Goal: Task Accomplishment & Management: Manage account settings

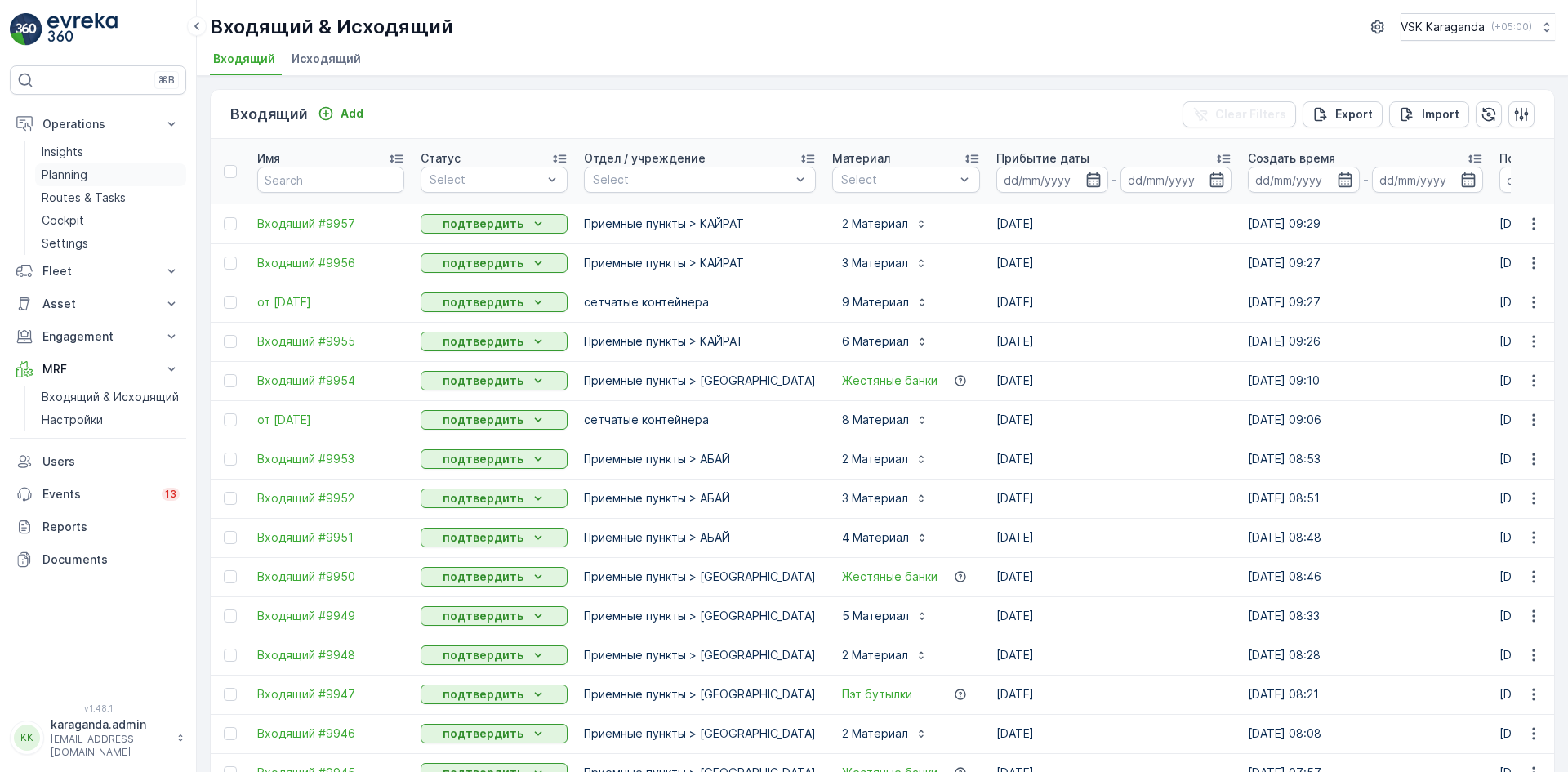
drag, startPoint x: 55, startPoint y: 199, endPoint x: 105, endPoint y: 175, distance: 55.5
click at [55, 199] on p "Routes & Tasks" at bounding box center [84, 198] width 84 height 16
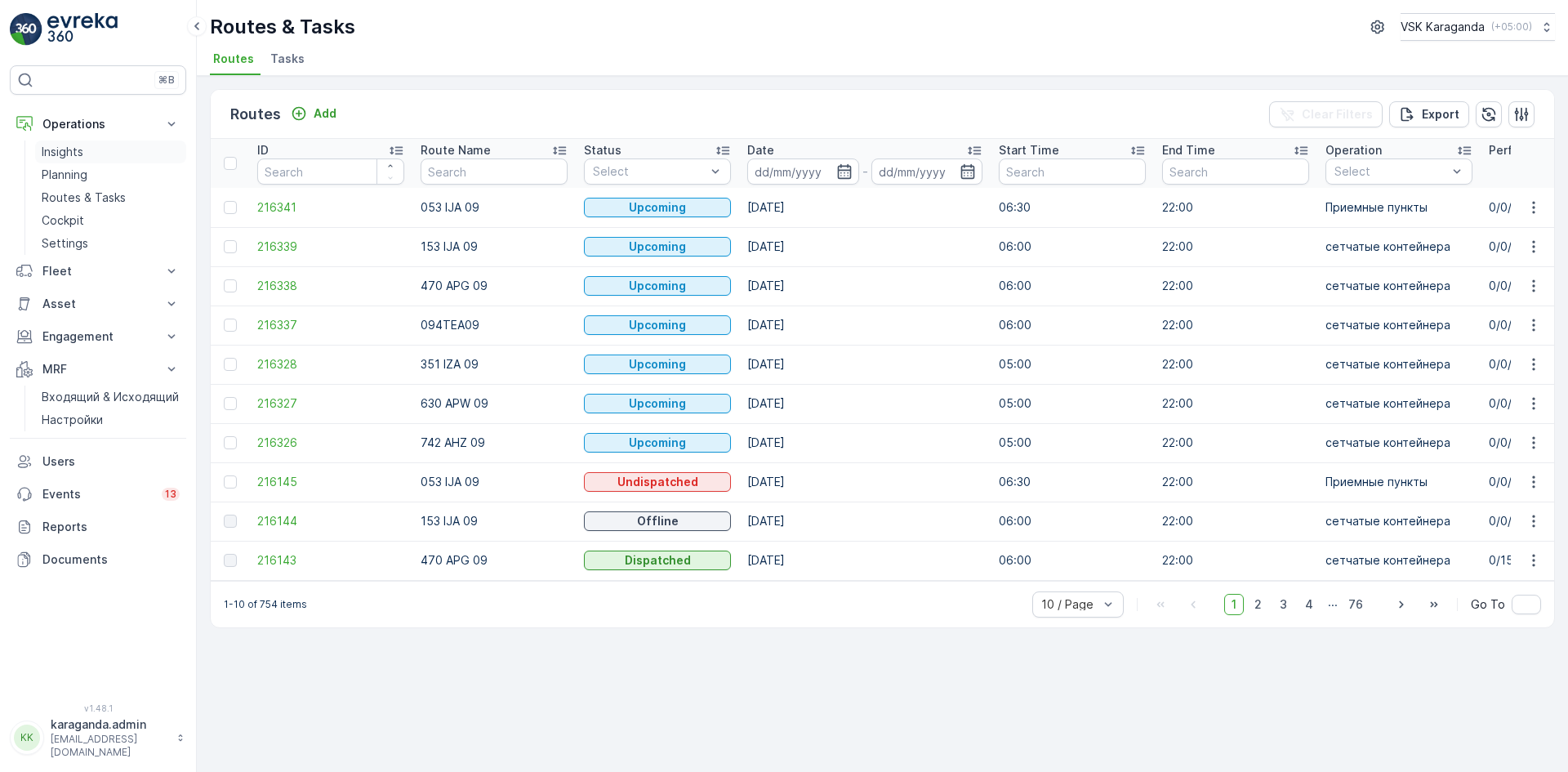
click at [63, 161] on link "Insights" at bounding box center [110, 152] width 151 height 23
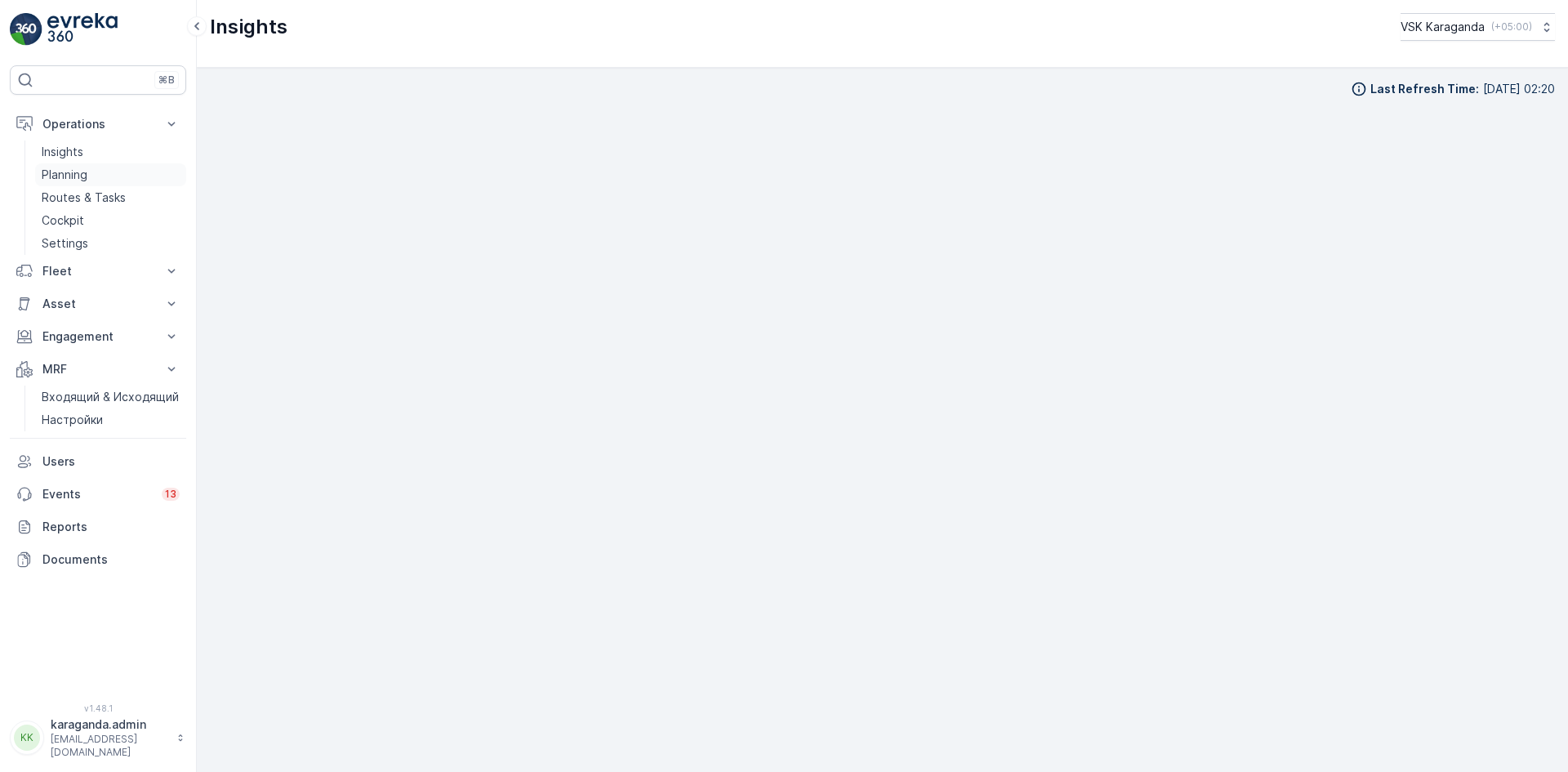
click at [75, 172] on p "Planning" at bounding box center [65, 175] width 46 height 16
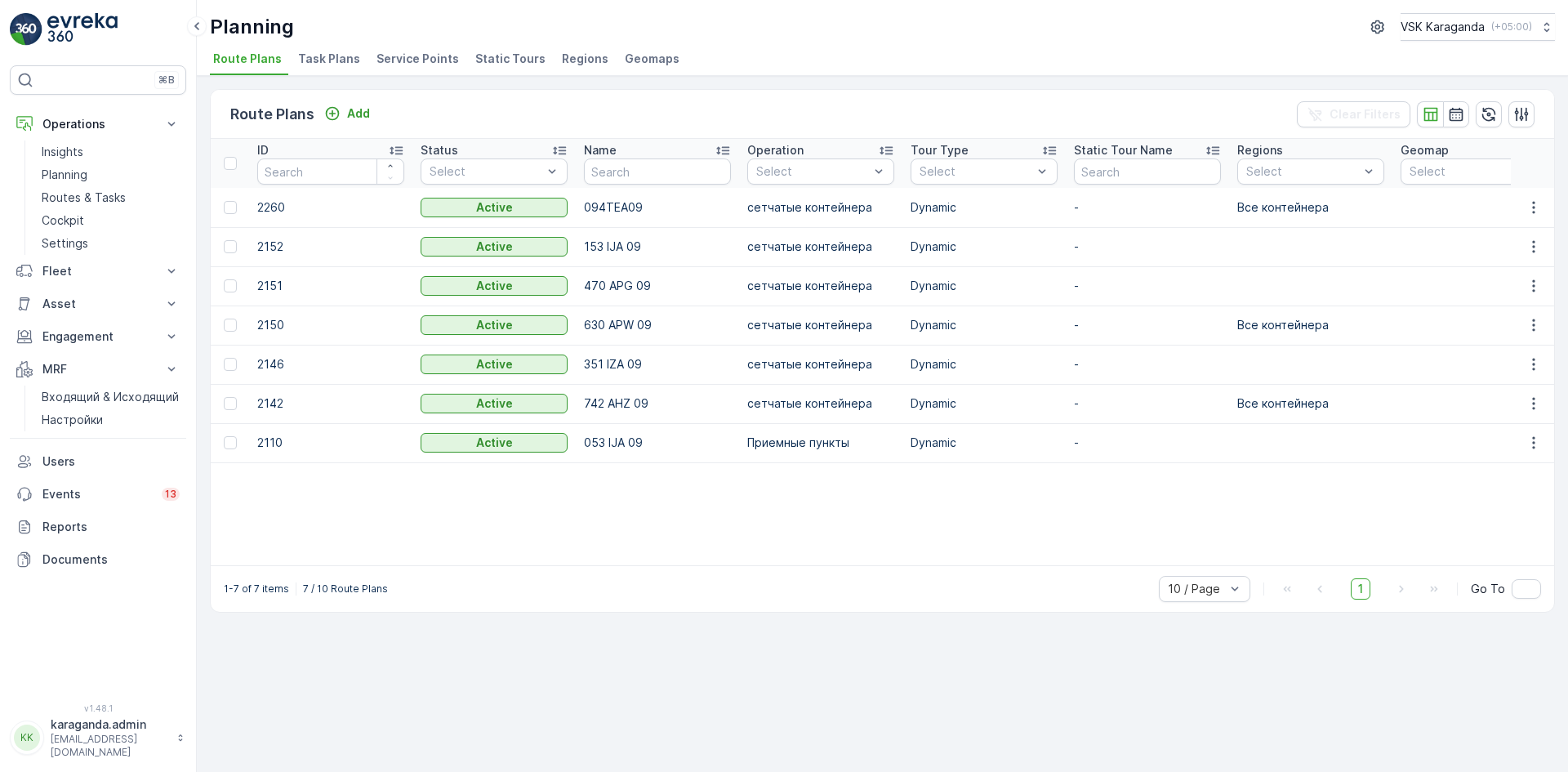
click at [421, 56] on span "Service Points" at bounding box center [418, 58] width 82 height 16
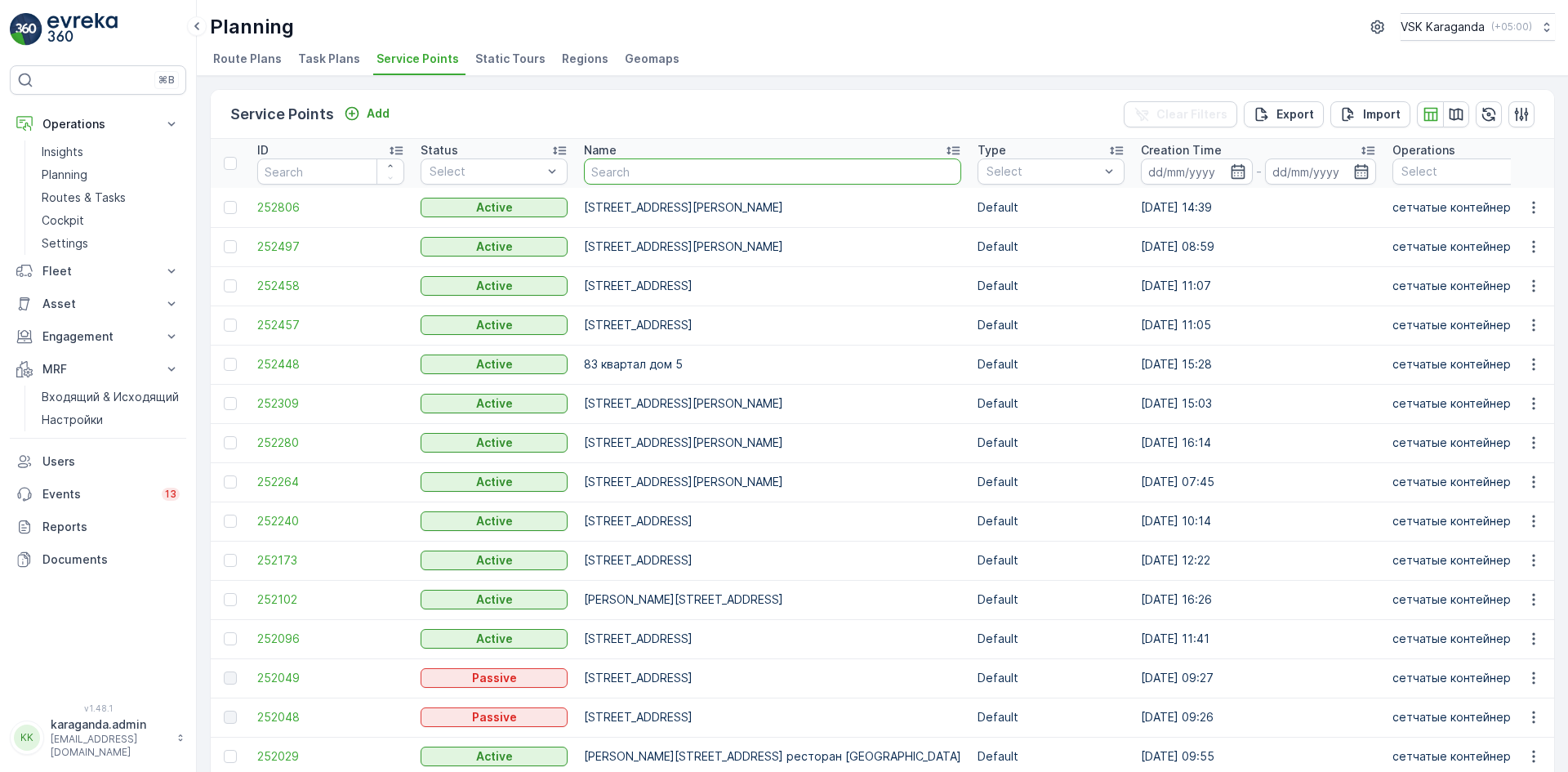
click at [644, 171] on input "text" at bounding box center [773, 171] width 377 height 26
type input "ан"
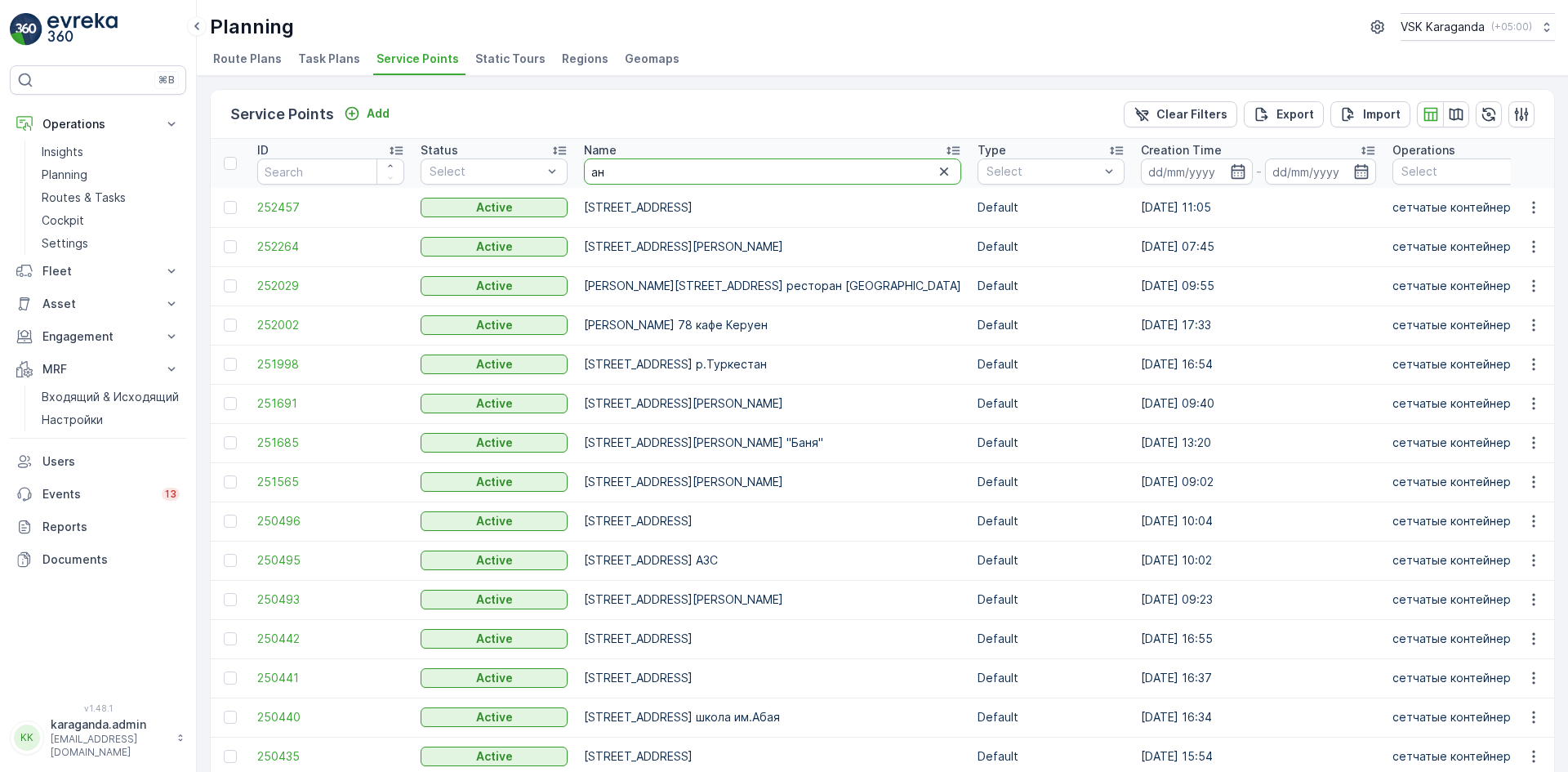
click at [636, 161] on input "ан" at bounding box center [773, 171] width 377 height 26
type input "анжерская"
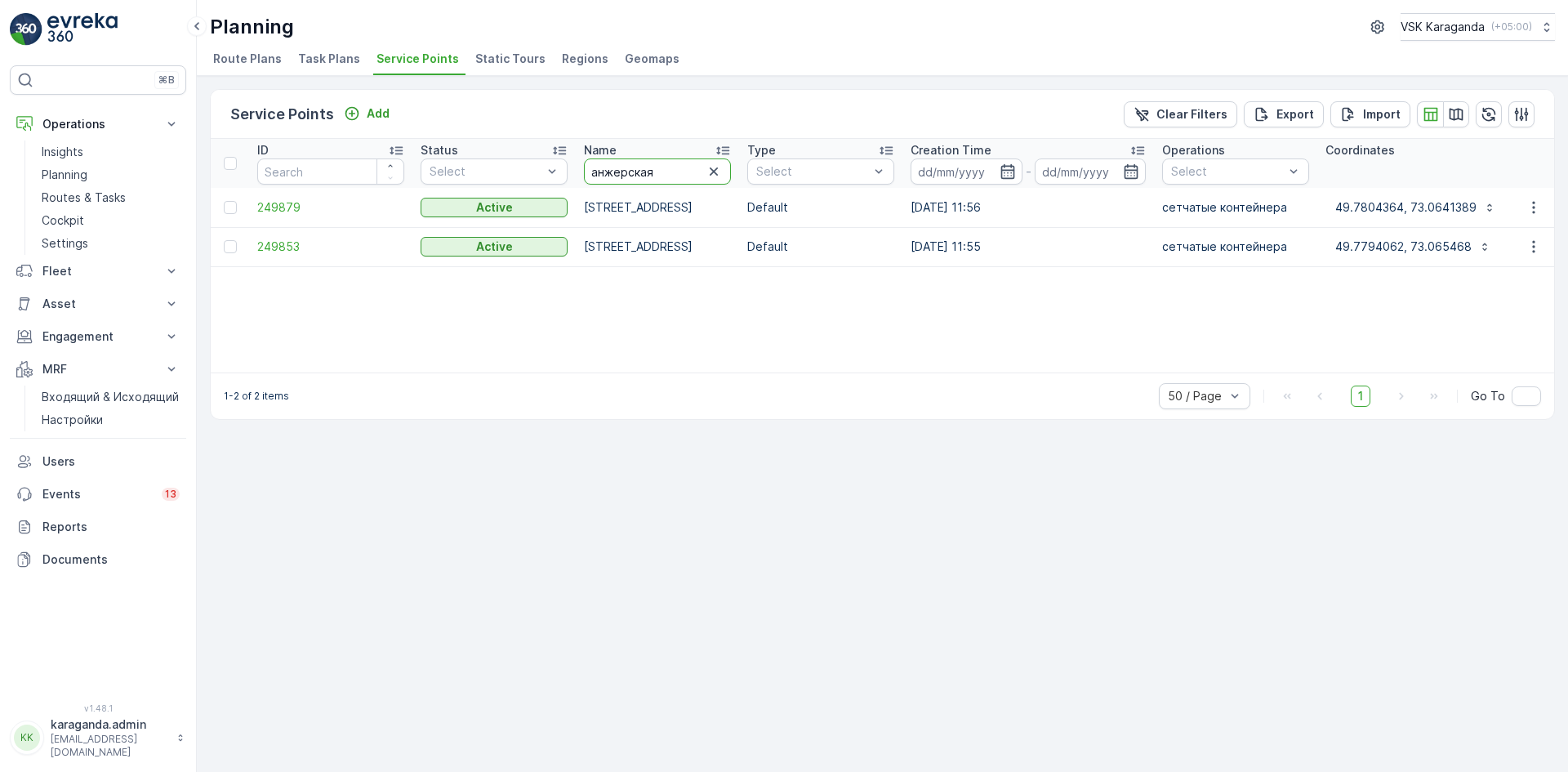
drag, startPoint x: 668, startPoint y: 166, endPoint x: 420, endPoint y: 134, distance: 250.1
click at [437, 157] on tr "ID Status Select Name анжерская Type Select Creation Time - Operations Select C…" at bounding box center [1419, 163] width 2416 height 49
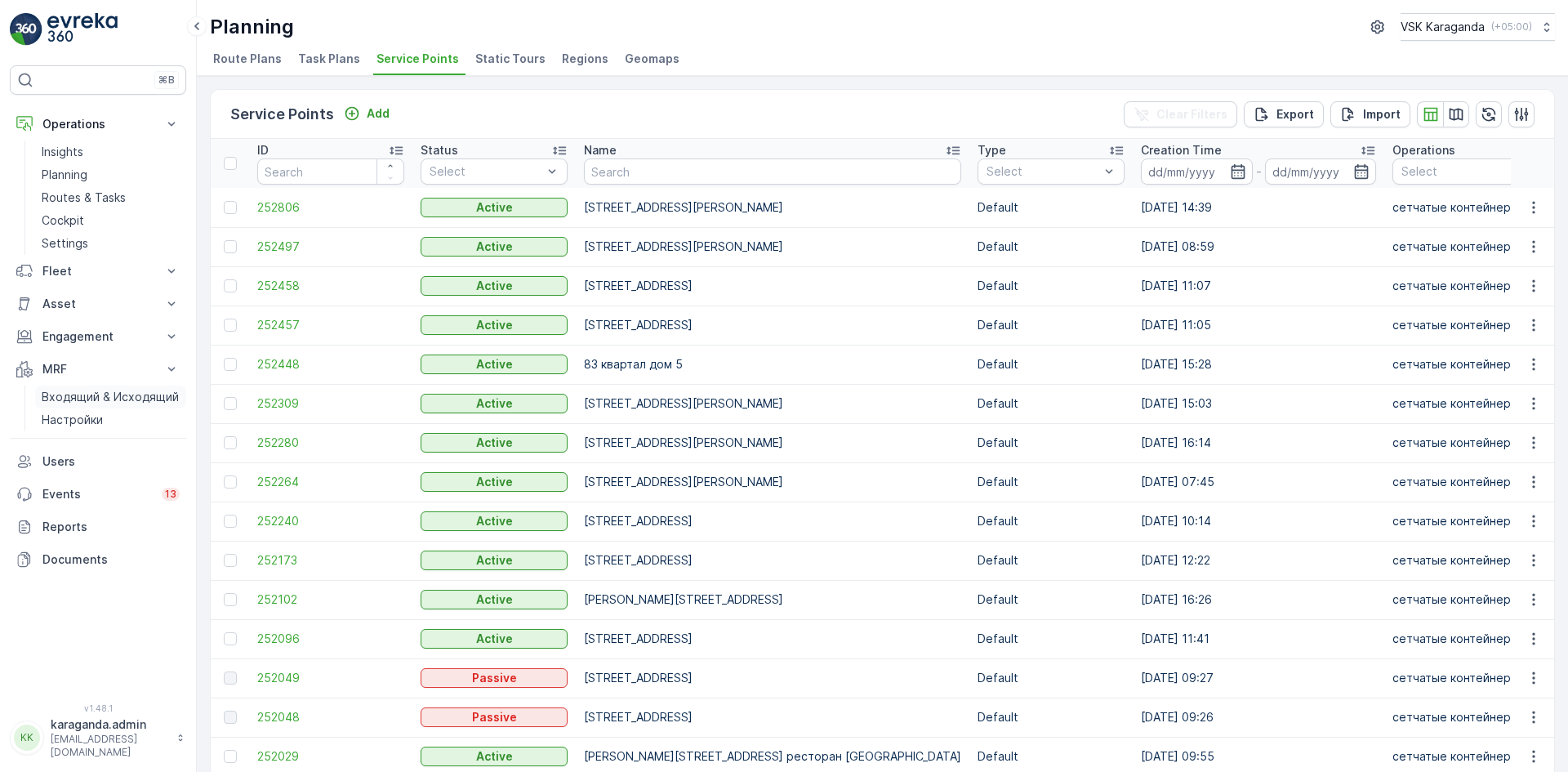
click at [85, 395] on p "Входящий & Исходящий" at bounding box center [110, 397] width 138 height 16
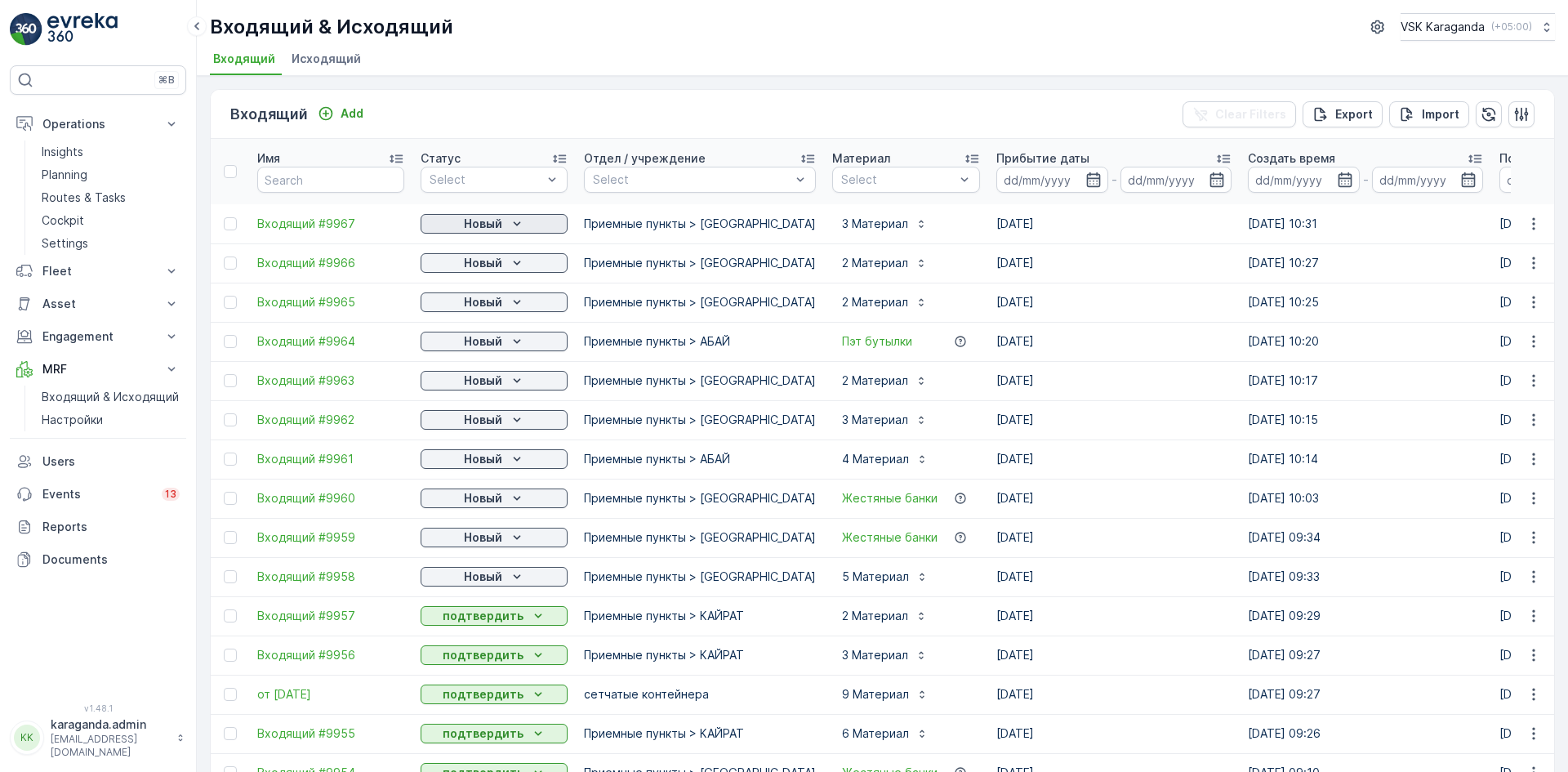
click at [480, 226] on p "Новый" at bounding box center [483, 224] width 39 height 16
click at [464, 274] on span "подтвердить" at bounding box center [467, 271] width 75 height 16
click at [489, 261] on p "Новый" at bounding box center [483, 263] width 39 height 16
click at [474, 315] on span "подтвердить" at bounding box center [467, 311] width 75 height 16
click at [513, 302] on icon "Новый" at bounding box center [517, 302] width 16 height 16
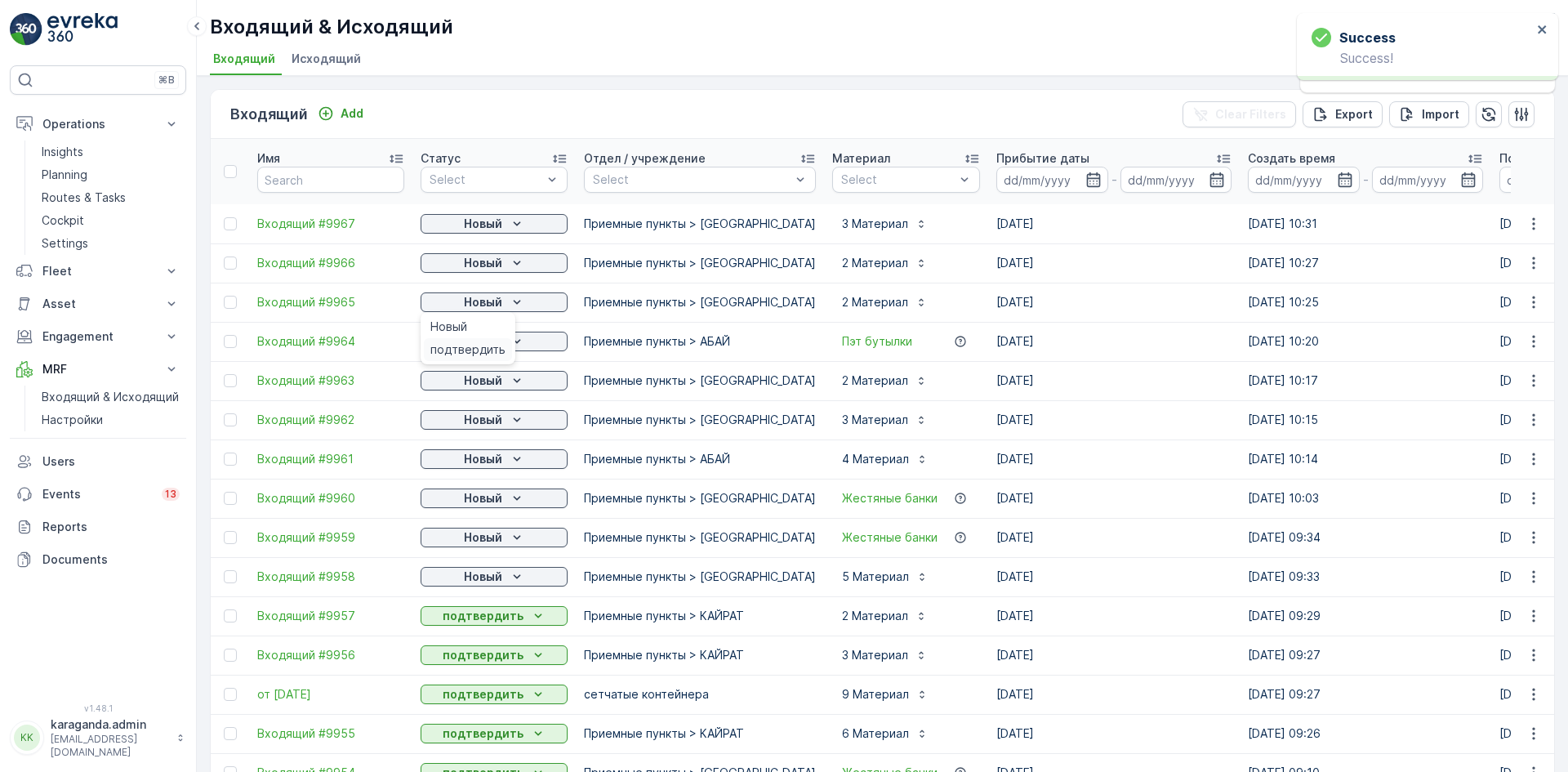
click at [485, 349] on span "подтвердить" at bounding box center [467, 349] width 75 height 16
click at [501, 339] on p "Новый" at bounding box center [483, 341] width 39 height 16
drag, startPoint x: 474, startPoint y: 386, endPoint x: 481, endPoint y: 381, distance: 8.6
click at [473, 386] on span "подтвердить" at bounding box center [467, 389] width 75 height 16
click at [506, 377] on div "Новый" at bounding box center [494, 381] width 134 height 16
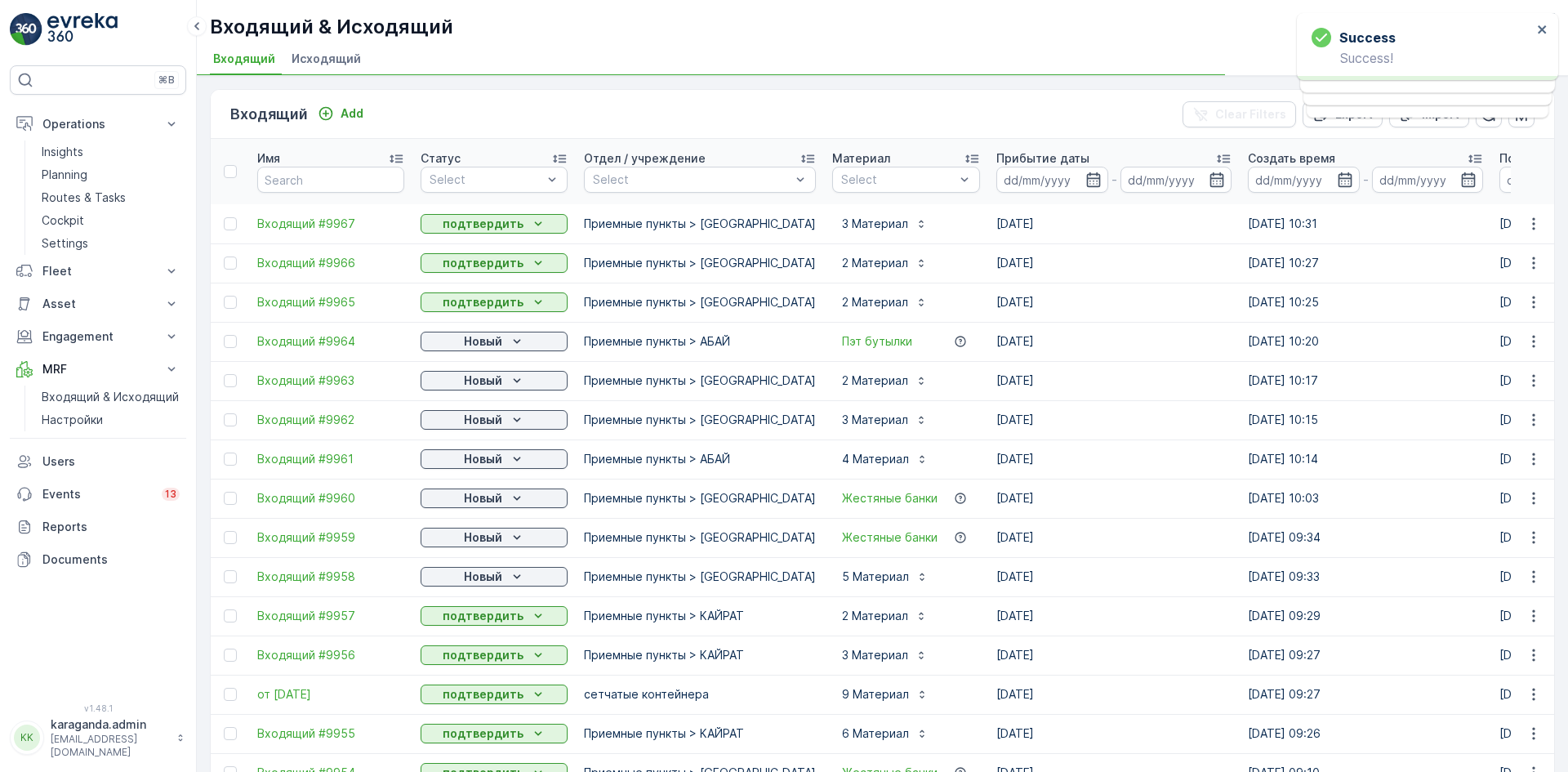
click at [488, 422] on p "Новый" at bounding box center [483, 420] width 39 height 16
click at [488, 466] on span "подтвердить" at bounding box center [467, 467] width 75 height 16
drag, startPoint x: 489, startPoint y: 500, endPoint x: 495, endPoint y: 494, distance: 8.5
click at [489, 499] on span "подтвердить" at bounding box center [467, 507] width 75 height 16
click at [469, 550] on span "подтвердить" at bounding box center [467, 545] width 75 height 16
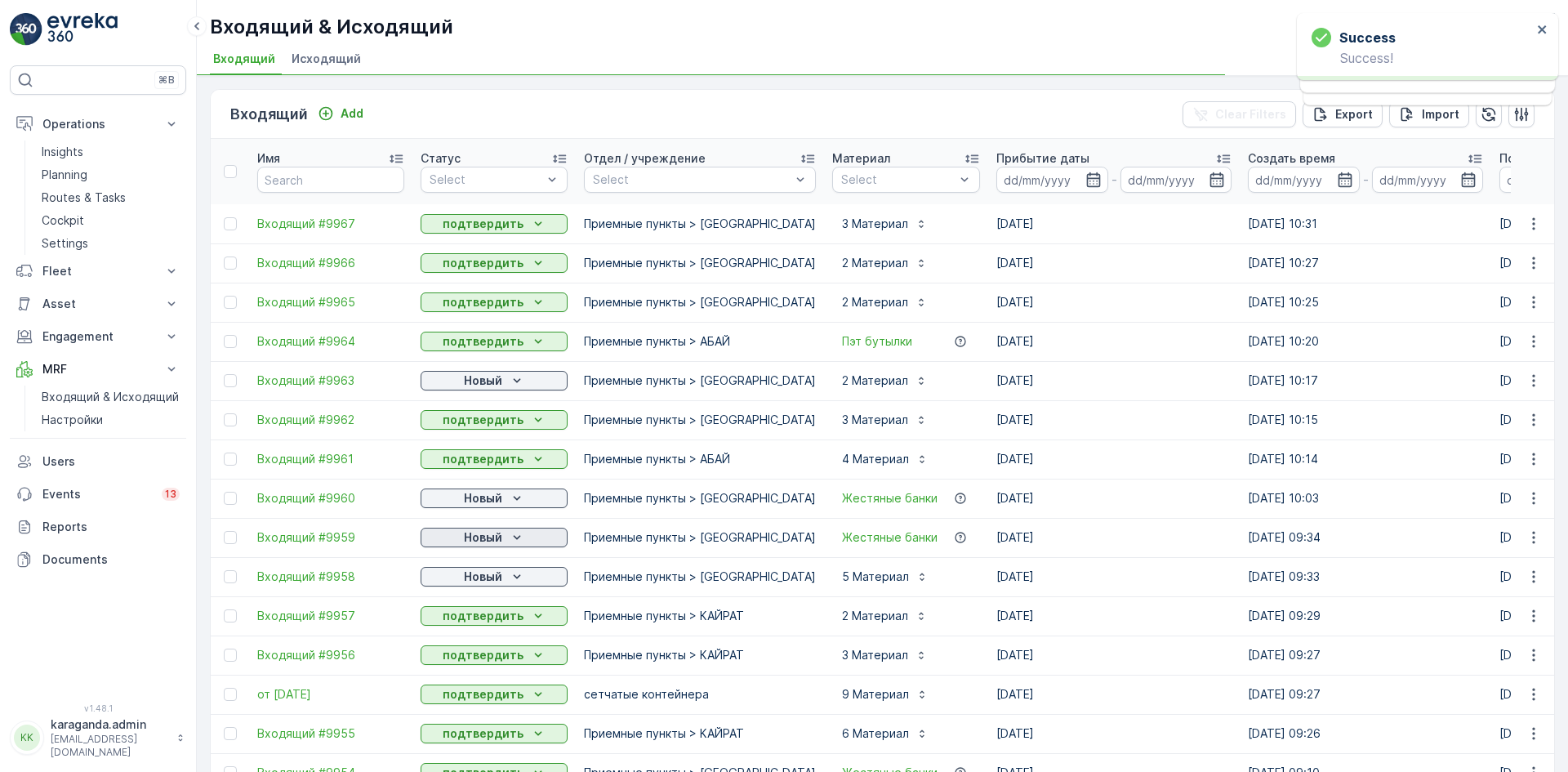
click at [474, 541] on p "Новый" at bounding box center [483, 537] width 39 height 16
click at [482, 587] on span "подтвердить" at bounding box center [467, 585] width 75 height 16
click at [509, 578] on icon "Новый" at bounding box center [517, 577] width 16 height 16
drag, startPoint x: 500, startPoint y: 383, endPoint x: 492, endPoint y: 364, distance: 20.6
click at [494, 383] on p "Новый" at bounding box center [483, 381] width 39 height 16
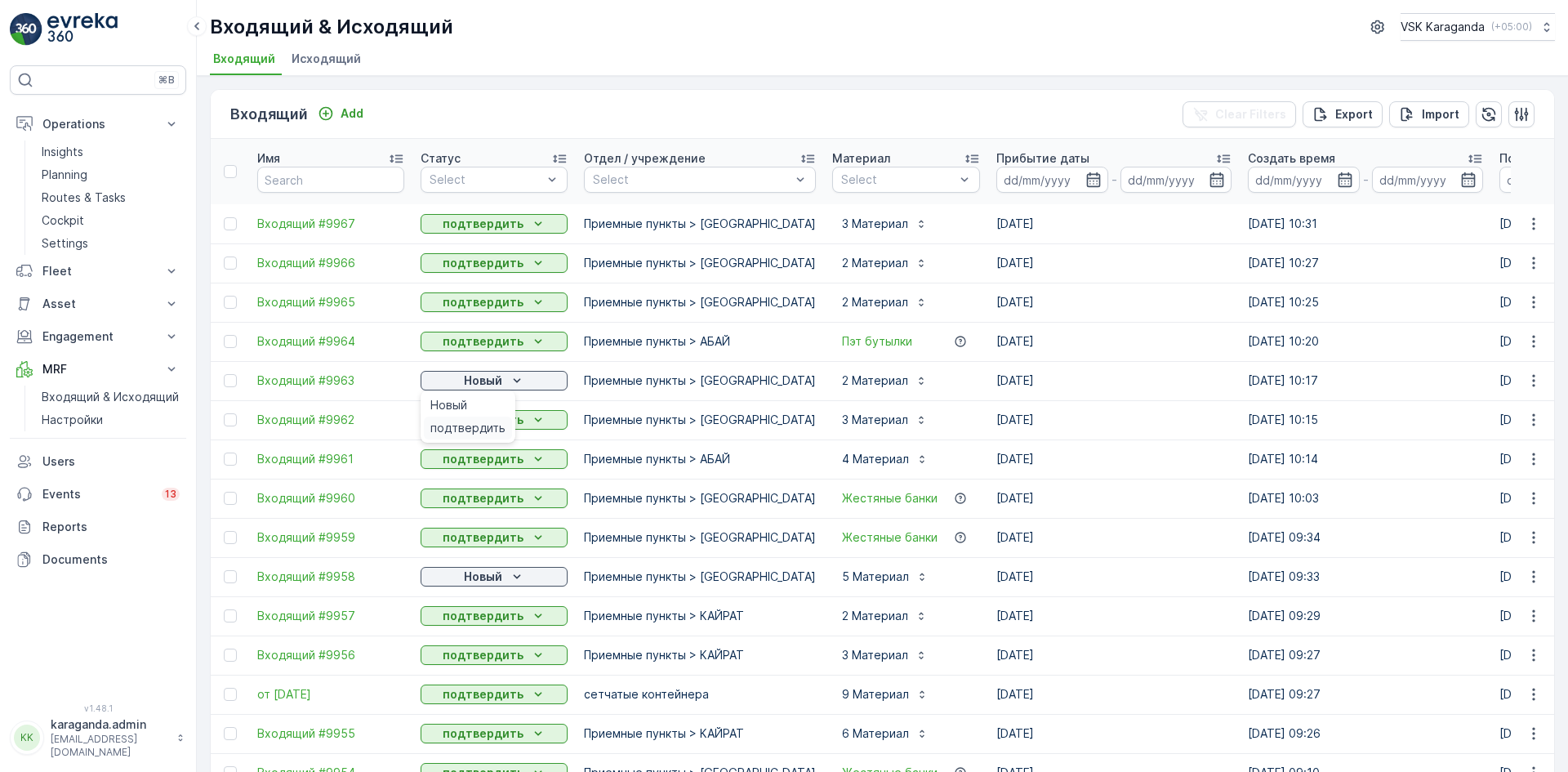
click at [463, 435] on span "подтвердить" at bounding box center [467, 428] width 75 height 16
click at [500, 570] on p "Новый" at bounding box center [483, 577] width 39 height 16
click at [483, 621] on span "подтвердить" at bounding box center [467, 624] width 75 height 16
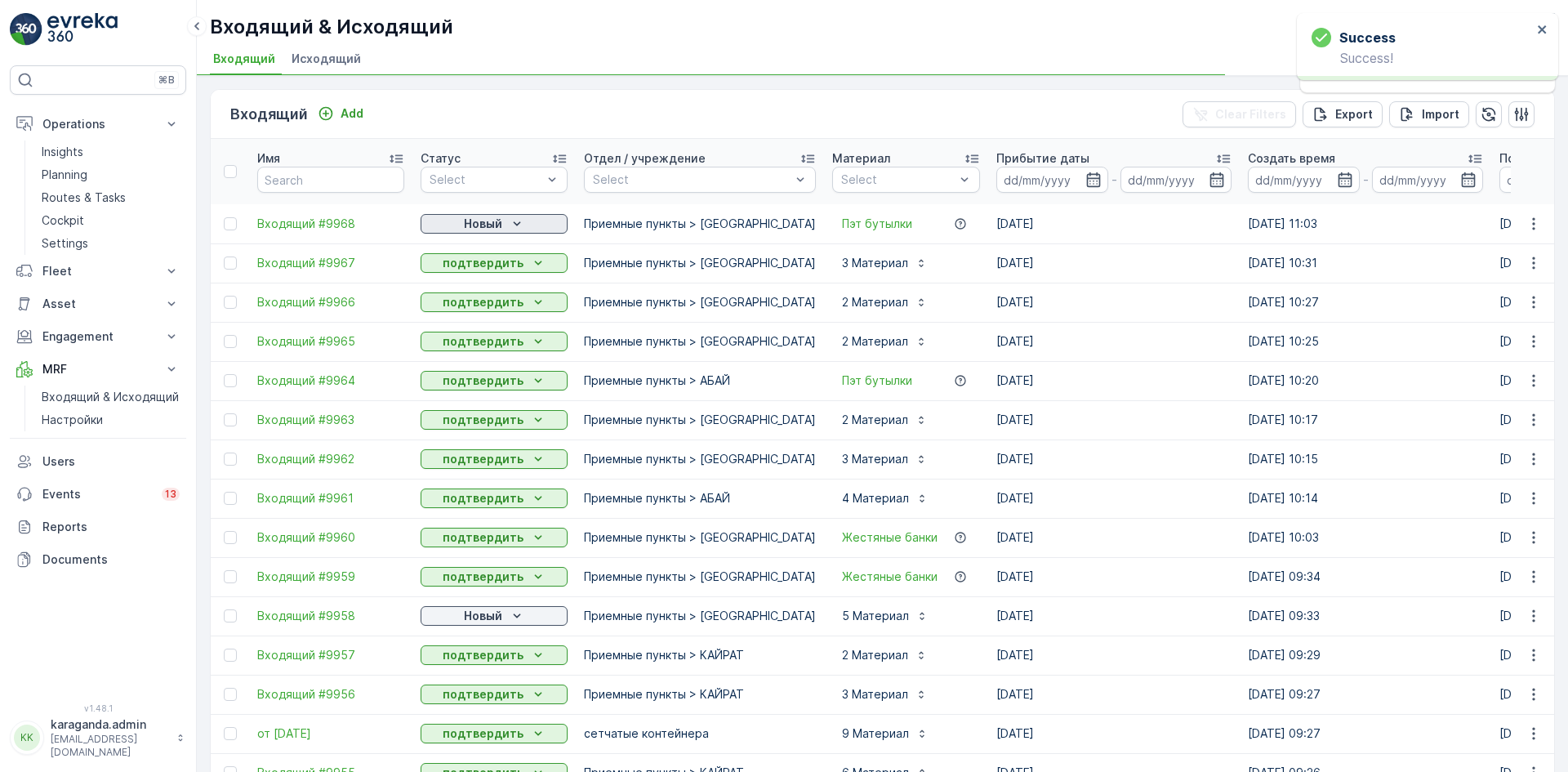
click at [478, 226] on p "Новый" at bounding box center [483, 224] width 39 height 16
click at [507, 216] on div "Новый" at bounding box center [494, 224] width 134 height 16
click at [489, 271] on span "подтвердить" at bounding box center [467, 271] width 75 height 16
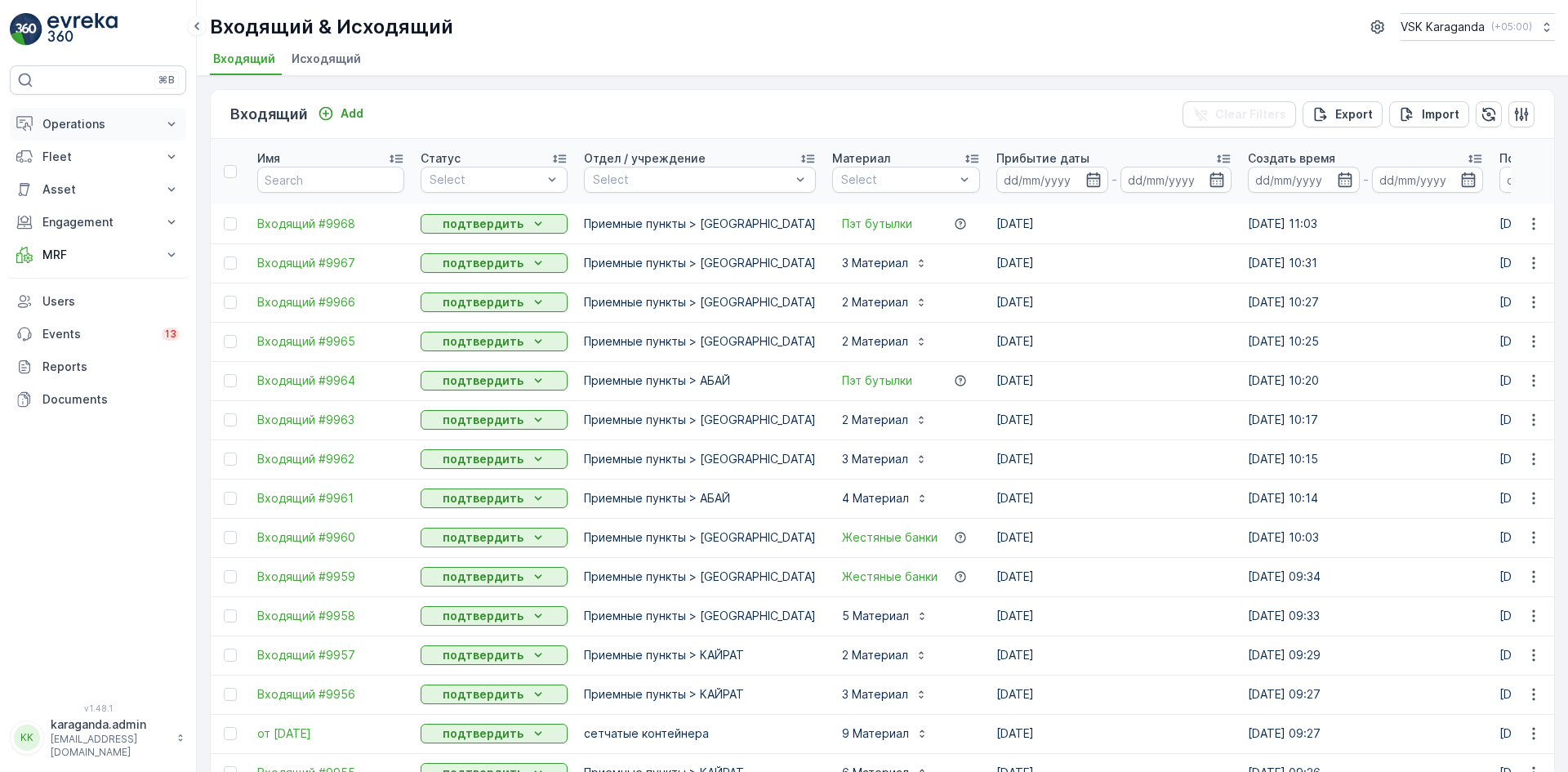
click at [65, 126] on p "Operations" at bounding box center [98, 124] width 111 height 16
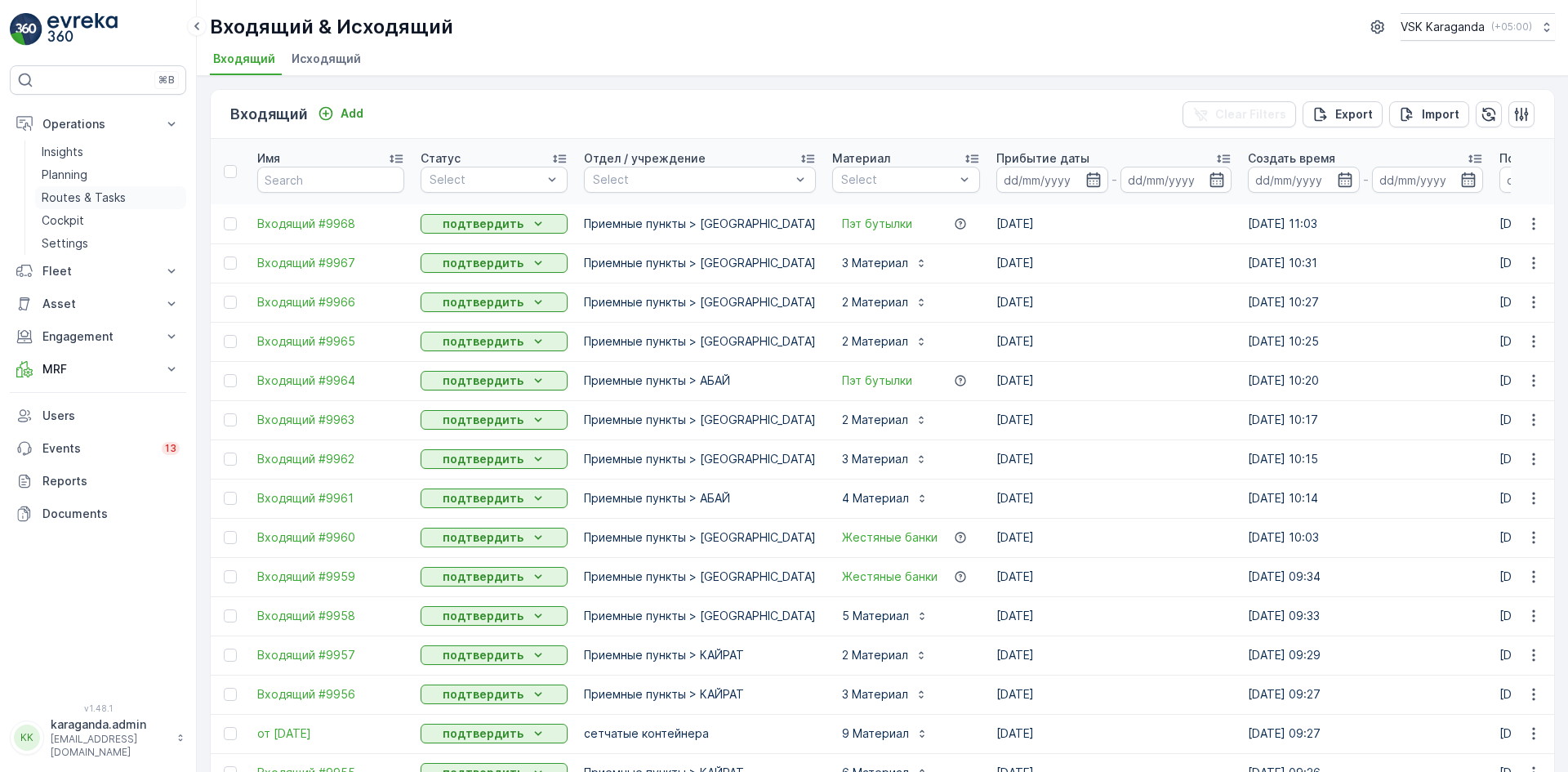
click at [51, 199] on p "Routes & Tasks" at bounding box center [84, 198] width 84 height 16
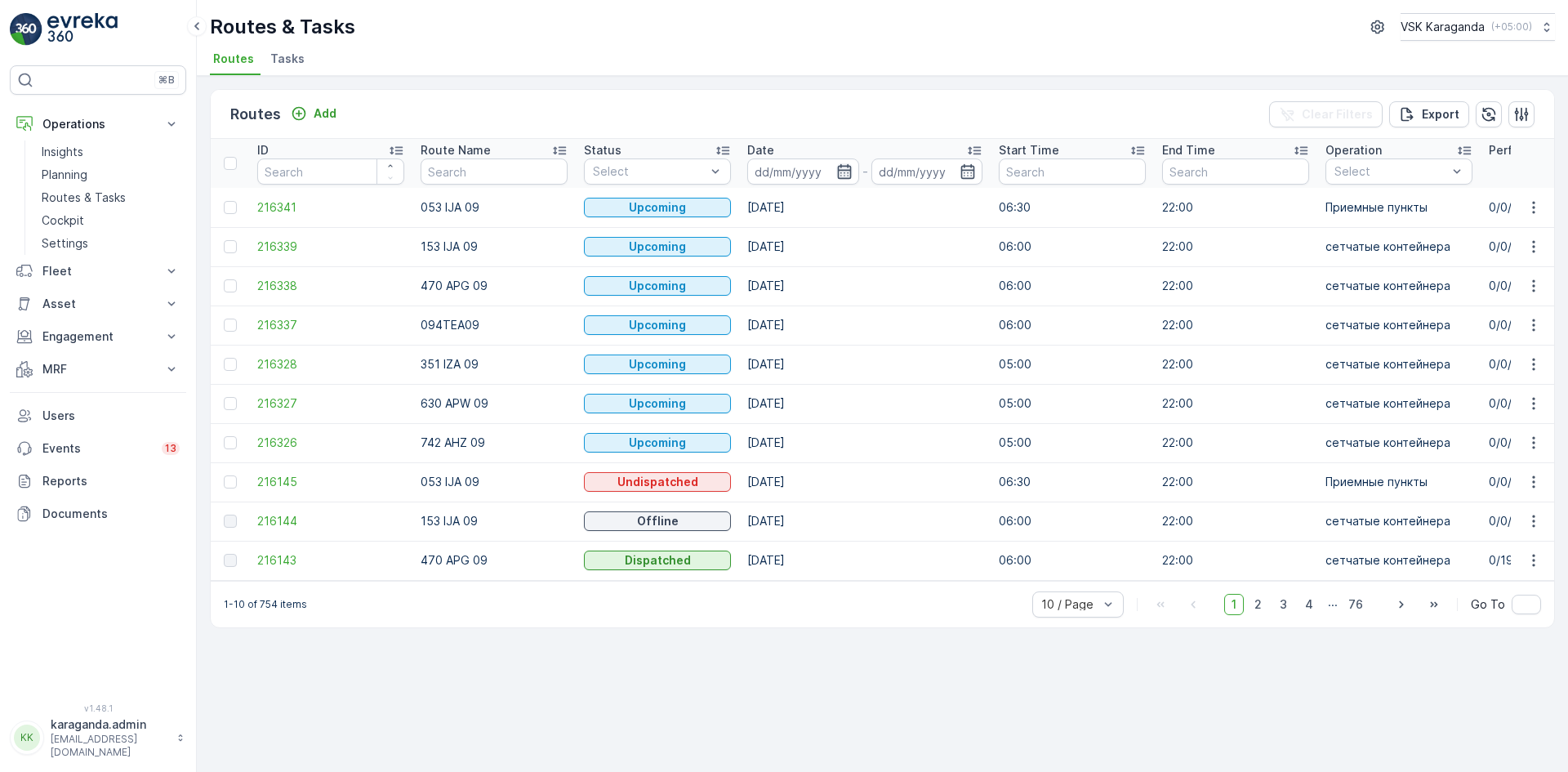
click at [851, 172] on icon "button" at bounding box center [845, 171] width 16 height 16
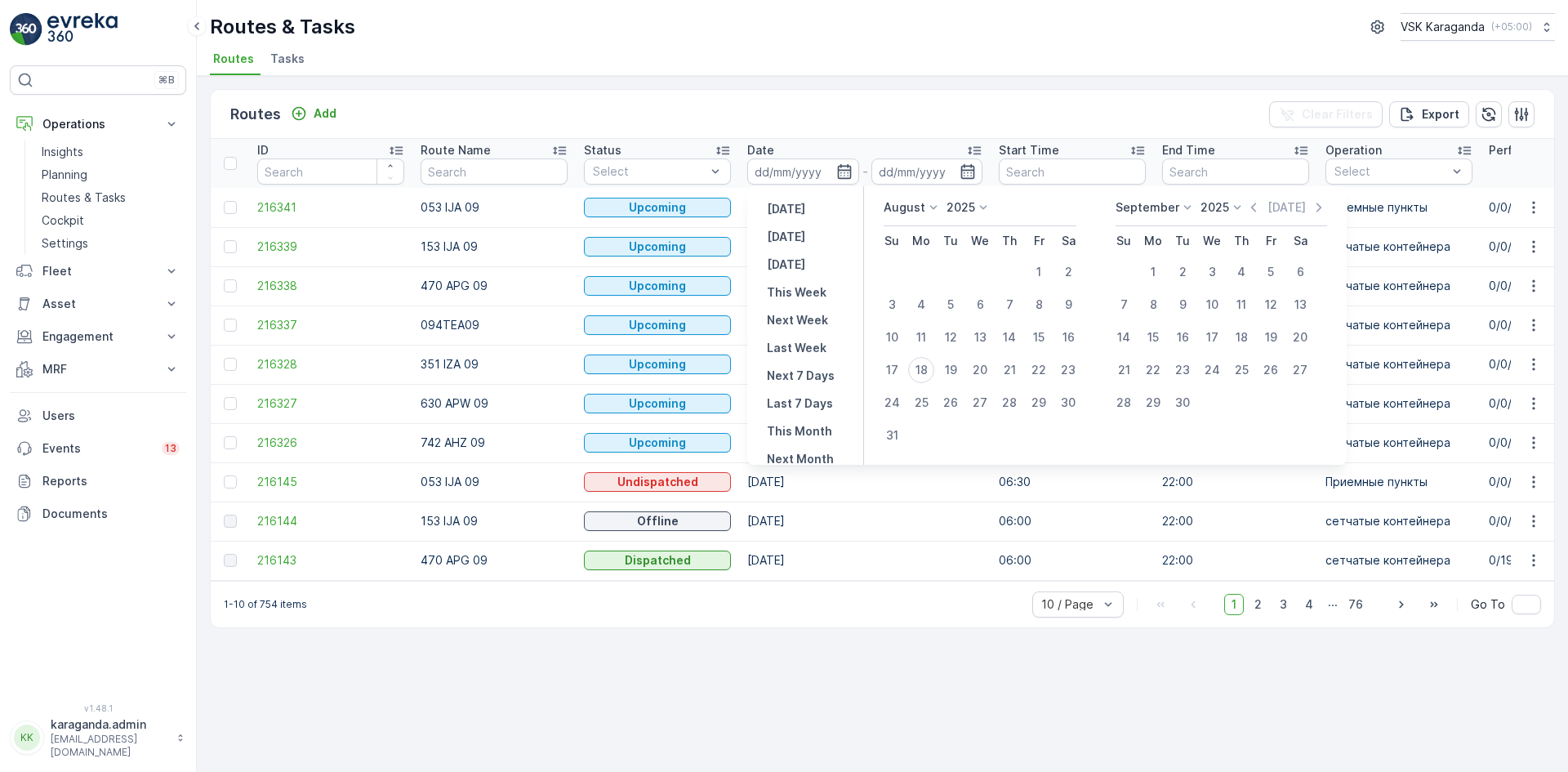
click at [808, 234] on div "Yesterday Today Tomorrow This Week Next Week Last Week Next 7 Days Last 7 Days …" at bounding box center [806, 325] width 117 height 278
click at [782, 236] on p "Today" at bounding box center [786, 237] width 39 height 16
type input "[DATE]"
